Goal: Find specific page/section: Find specific page/section

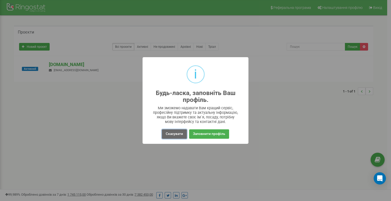
click at [174, 132] on button "Скасувати" at bounding box center [174, 134] width 25 height 9
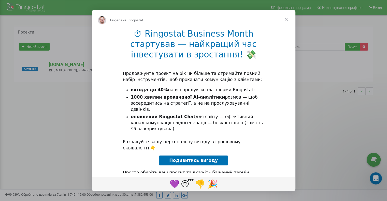
click at [286, 19] on span "Закрыть" at bounding box center [286, 19] width 18 height 18
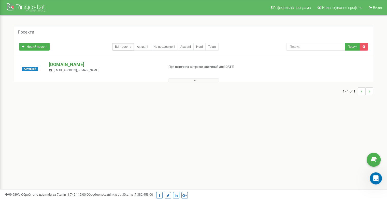
click at [71, 64] on p "[DOMAIN_NAME]" at bounding box center [104, 64] width 111 height 7
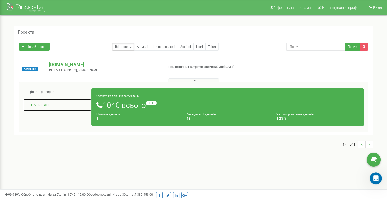
click at [42, 105] on link "Аналiтика" at bounding box center [57, 105] width 68 height 12
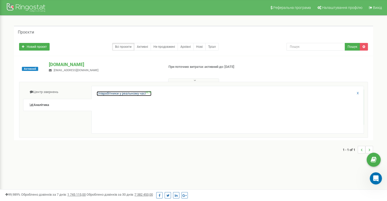
click at [112, 91] on link "Співробітники у реальному часі NEW" at bounding box center [124, 93] width 55 height 5
